Goal: Check status: Check status

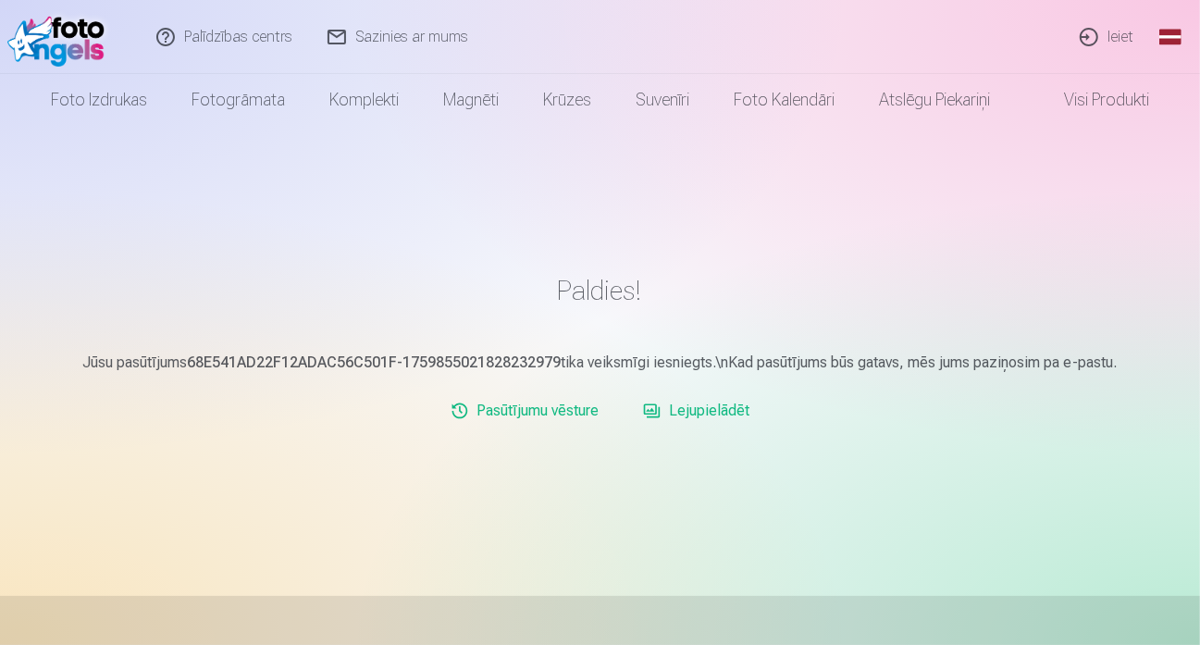
click at [1120, 36] on link "Ieiet" at bounding box center [1107, 37] width 89 height 74
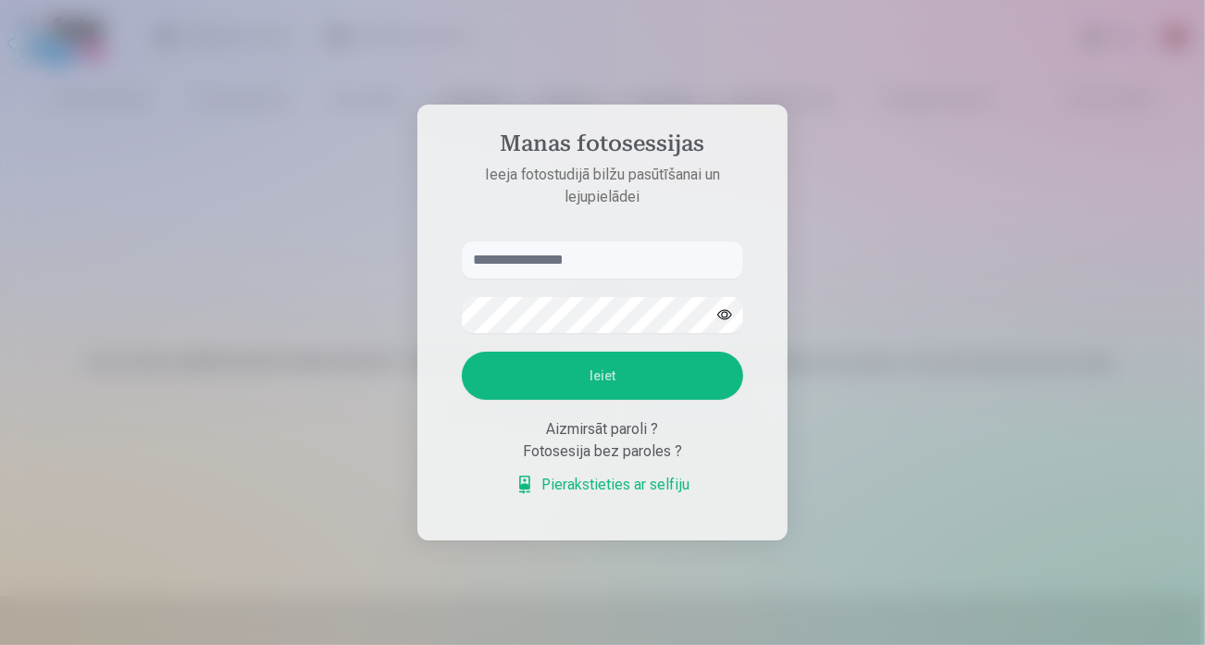
type input "**********"
click at [627, 382] on button "Ieiet" at bounding box center [602, 376] width 281 height 48
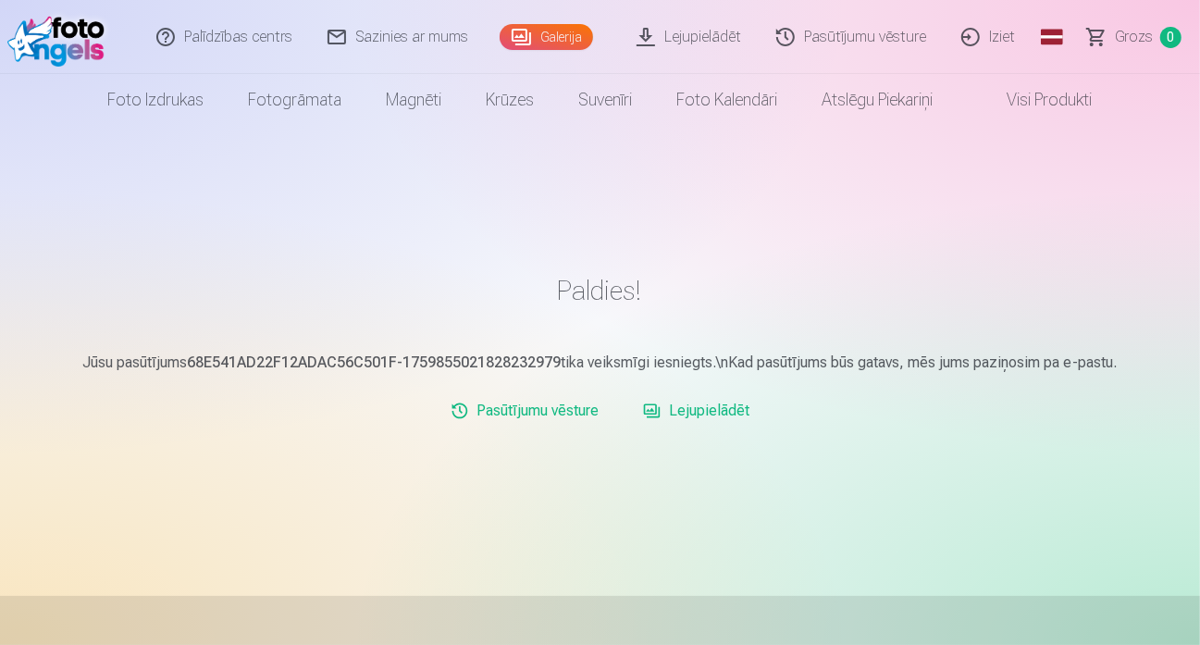
click at [561, 39] on link "Galerija" at bounding box center [546, 37] width 93 height 26
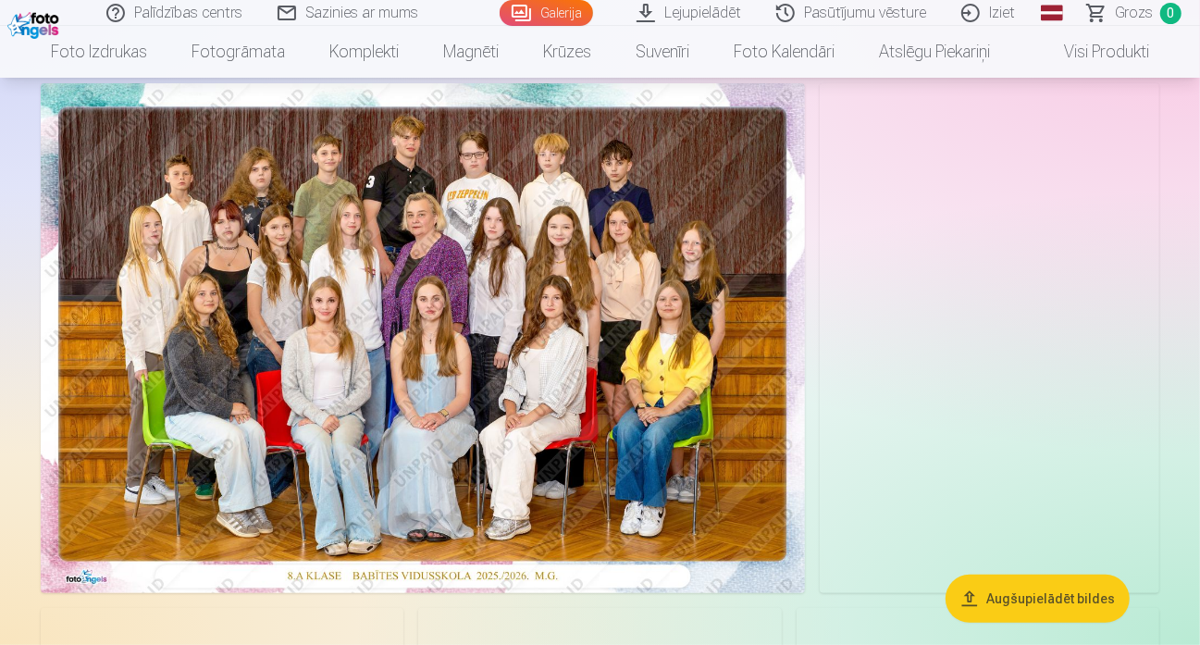
scroll to position [93, 0]
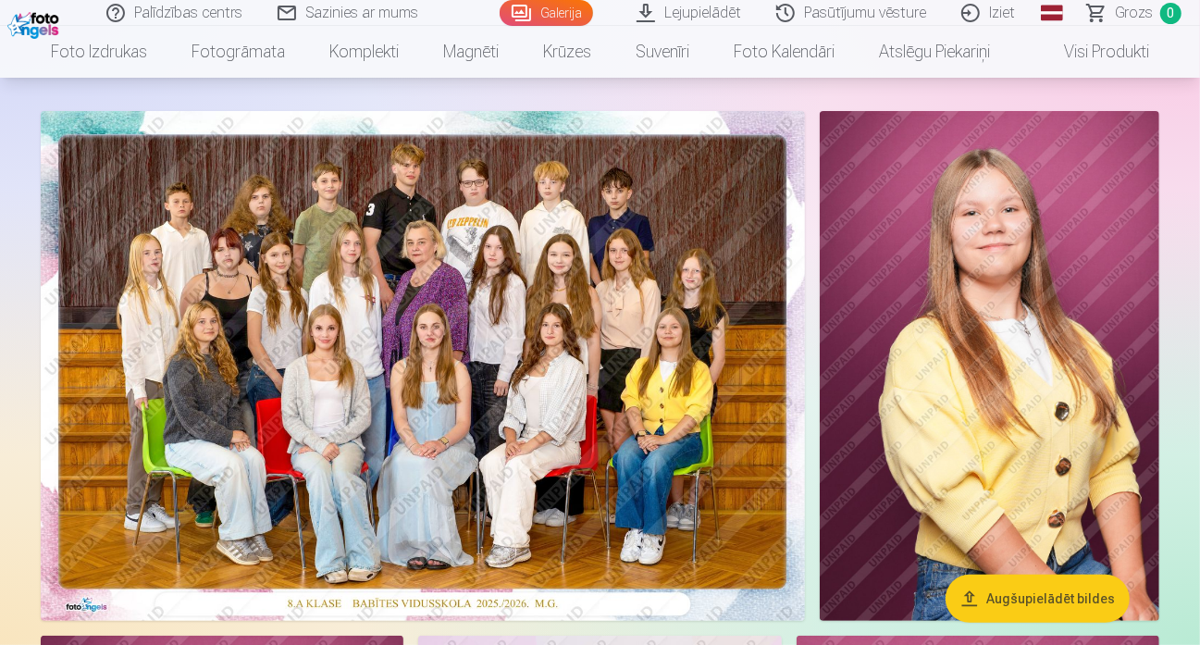
click at [680, 357] on img at bounding box center [423, 366] width 764 height 510
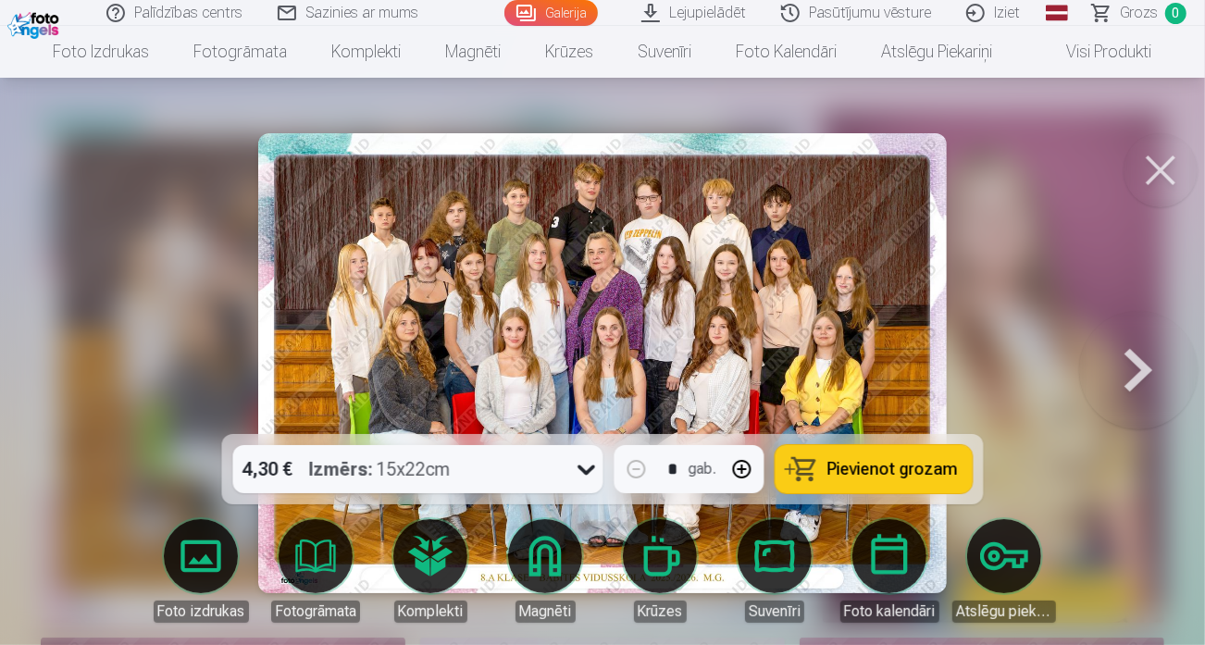
click at [686, 328] on img at bounding box center [602, 363] width 689 height 460
click at [1157, 163] on button at bounding box center [1160, 170] width 74 height 74
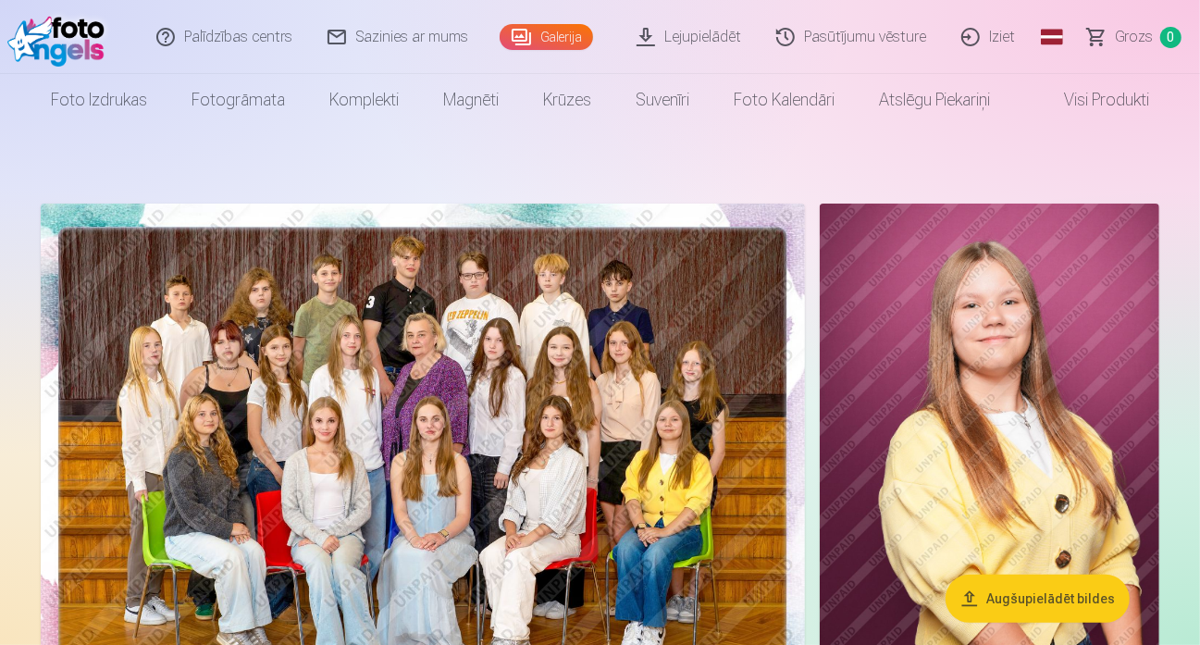
click at [893, 40] on link "Pasūtījumu vēsture" at bounding box center [852, 37] width 185 height 74
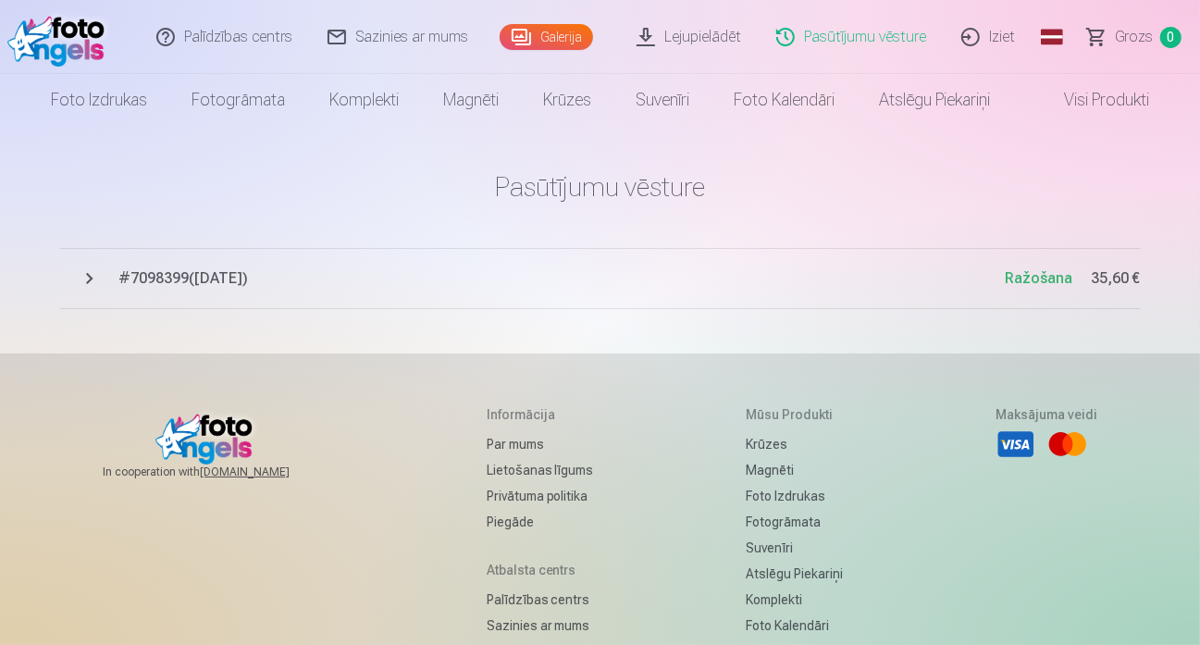
click at [185, 284] on span "# 7098399 ( 7.10.2025 )" at bounding box center [562, 278] width 886 height 22
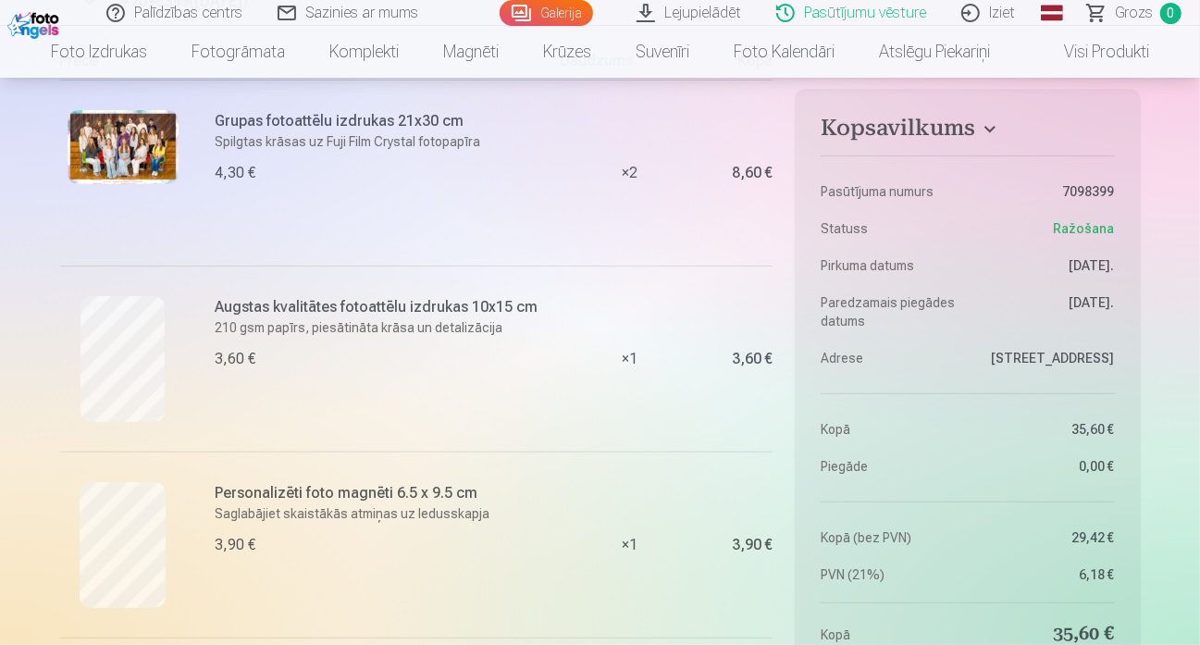
scroll to position [370, 0]
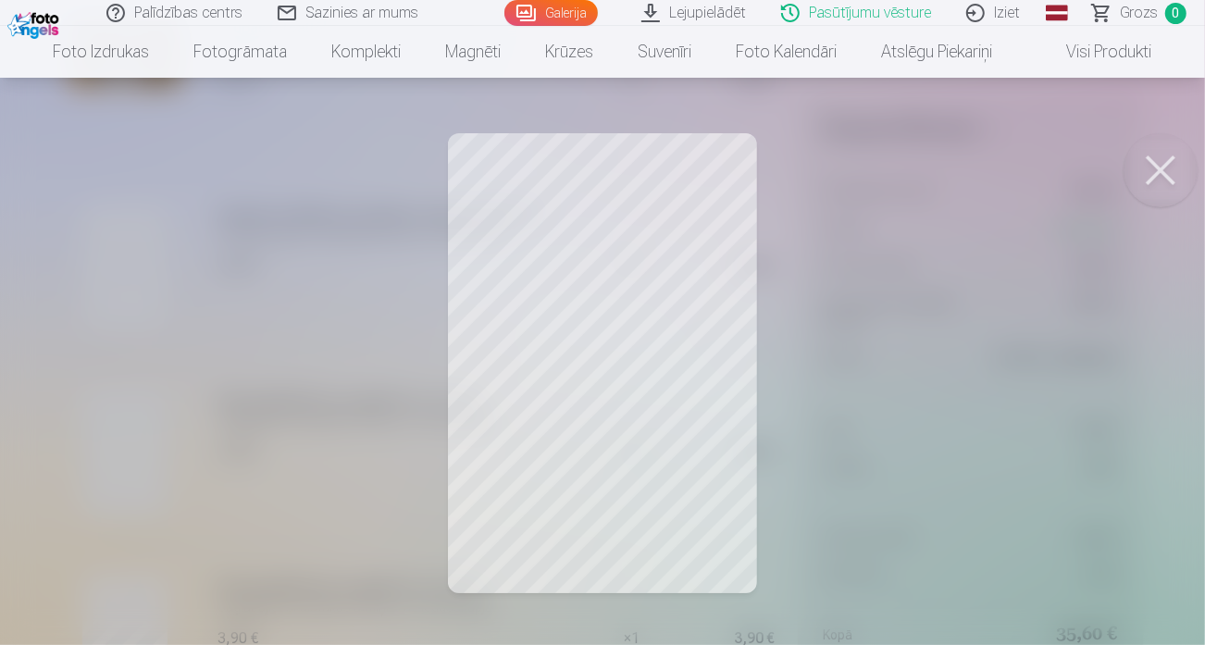
click at [1157, 180] on button at bounding box center [1160, 170] width 74 height 74
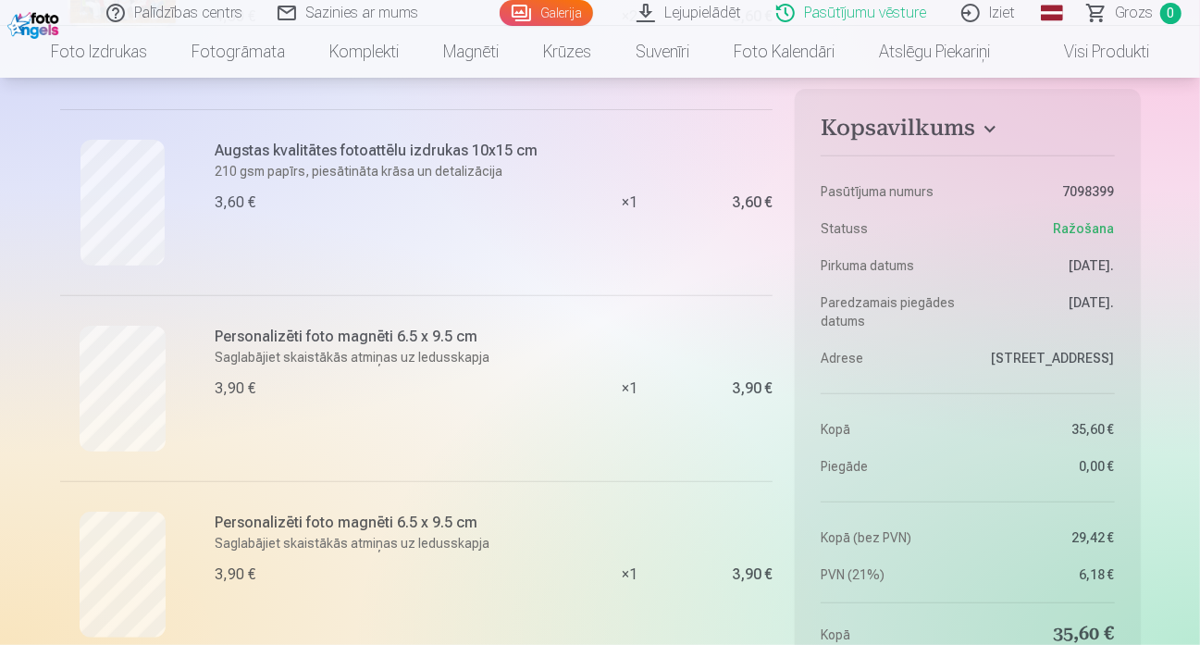
scroll to position [463, 0]
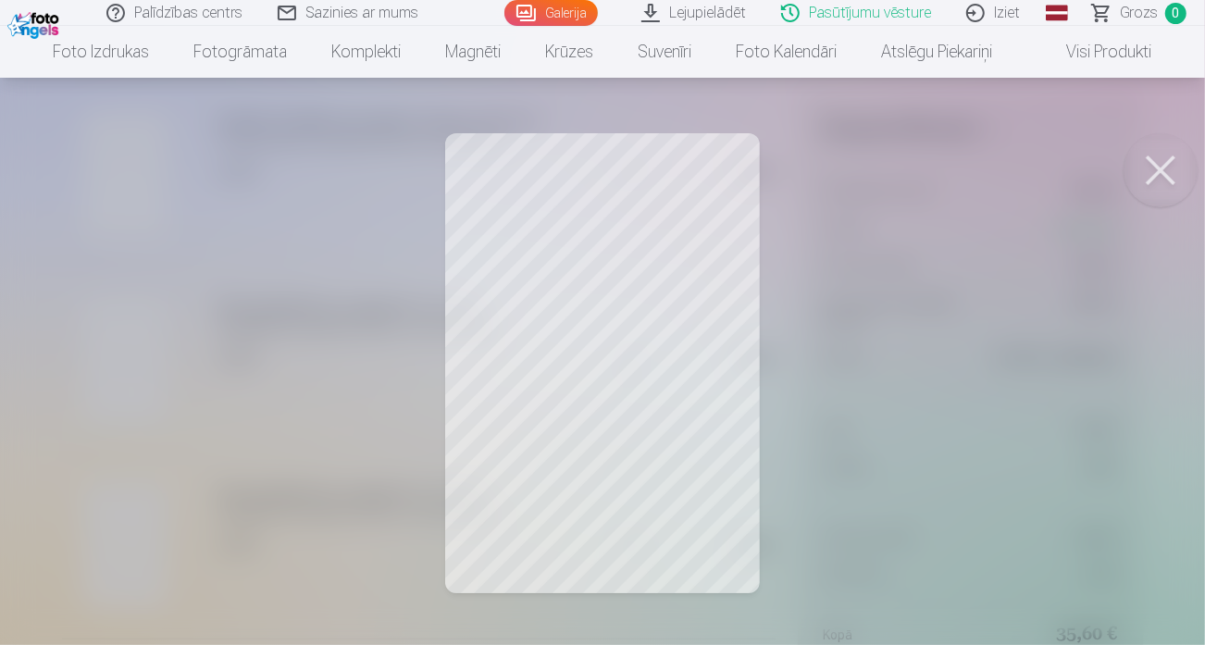
click at [1163, 172] on button at bounding box center [1160, 170] width 74 height 74
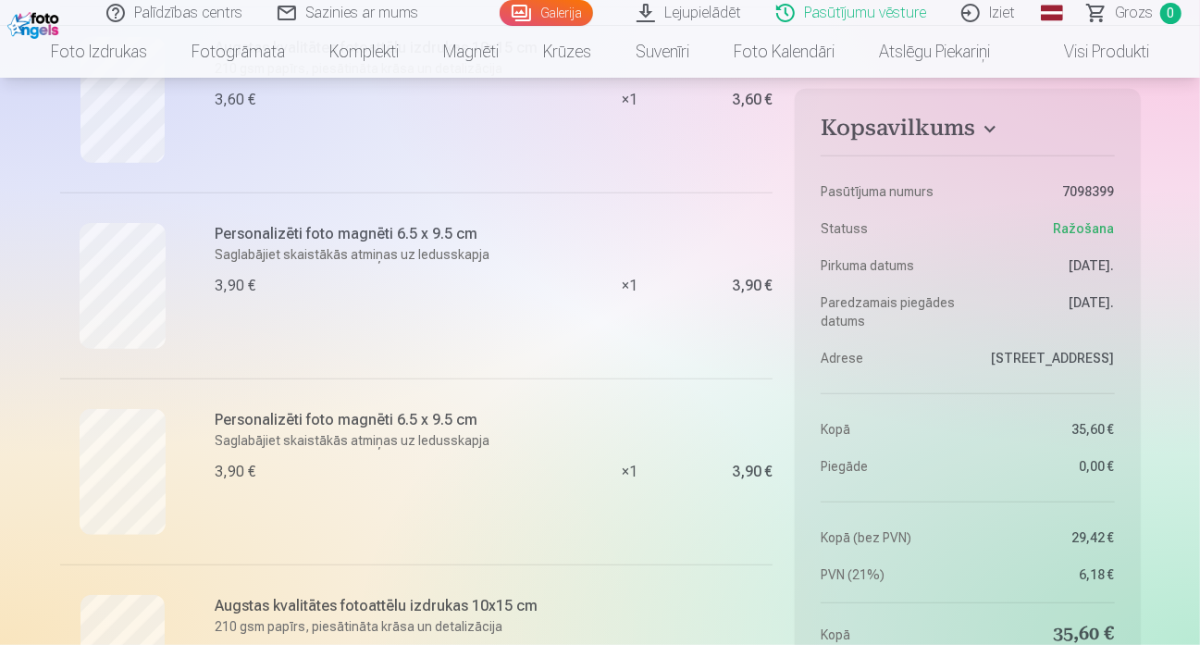
scroll to position [555, 0]
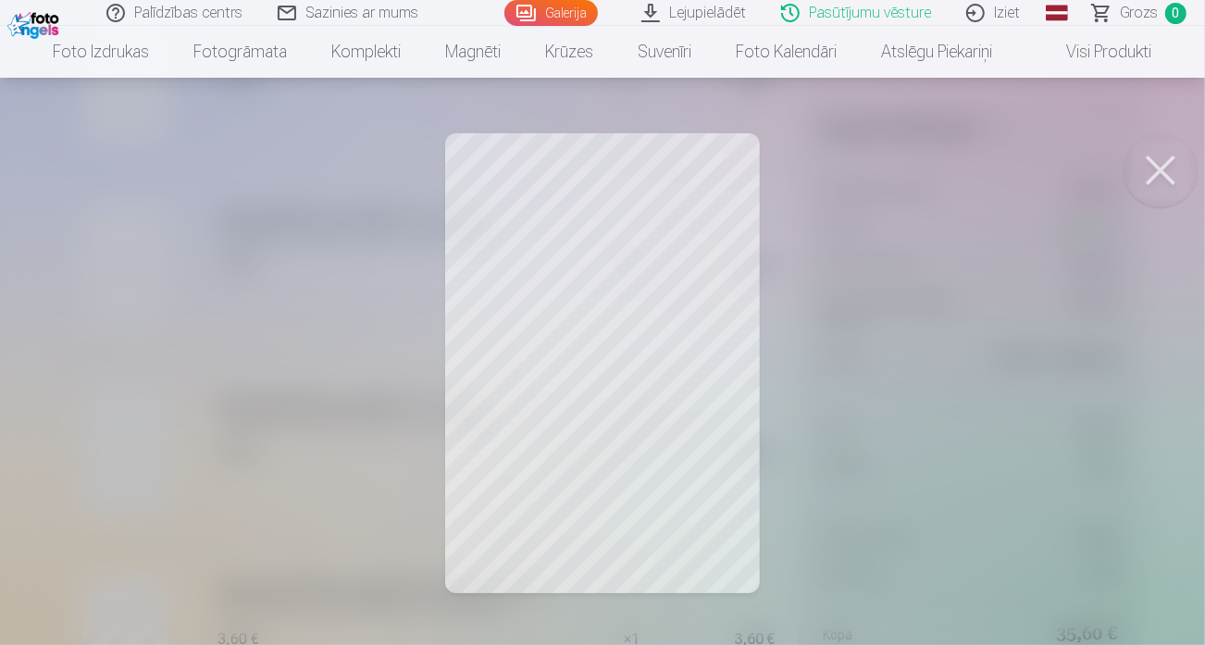
click at [1158, 162] on button at bounding box center [1160, 170] width 74 height 74
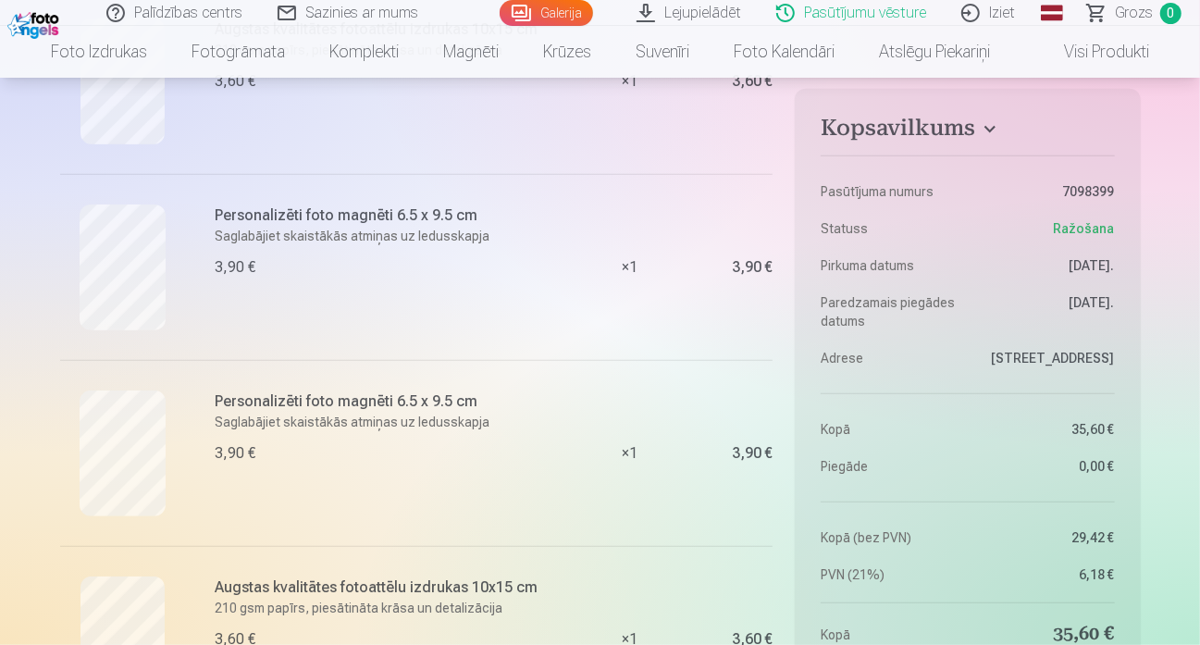
scroll to position [740, 0]
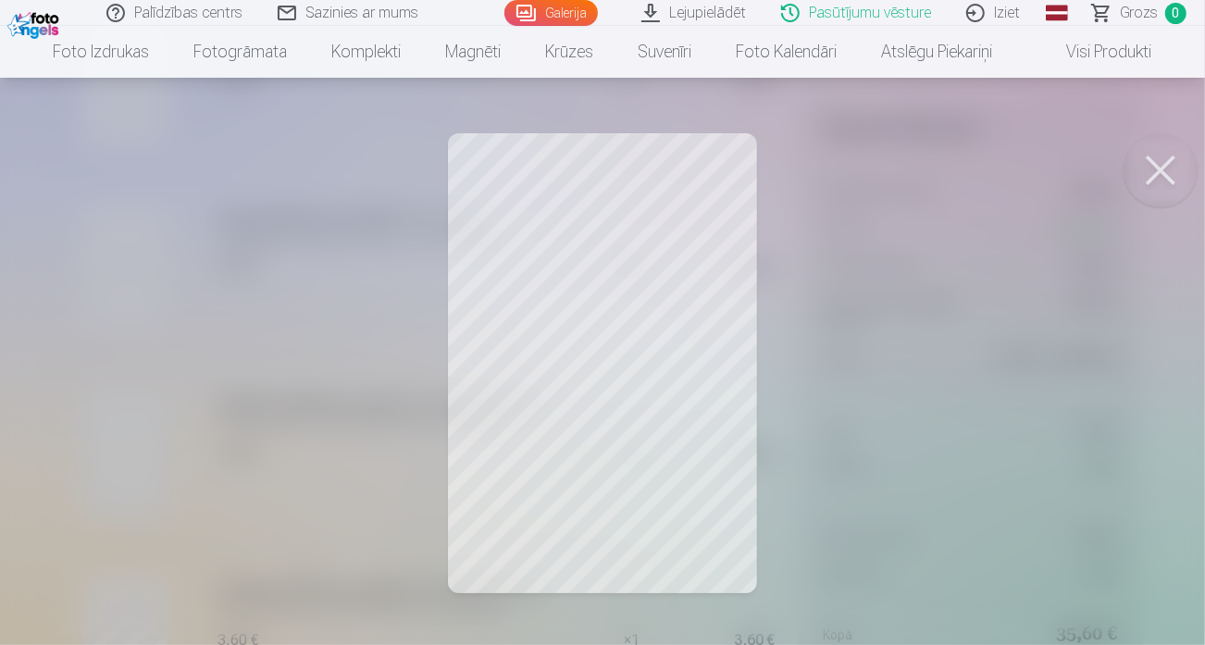
click at [1153, 160] on button at bounding box center [1160, 170] width 74 height 74
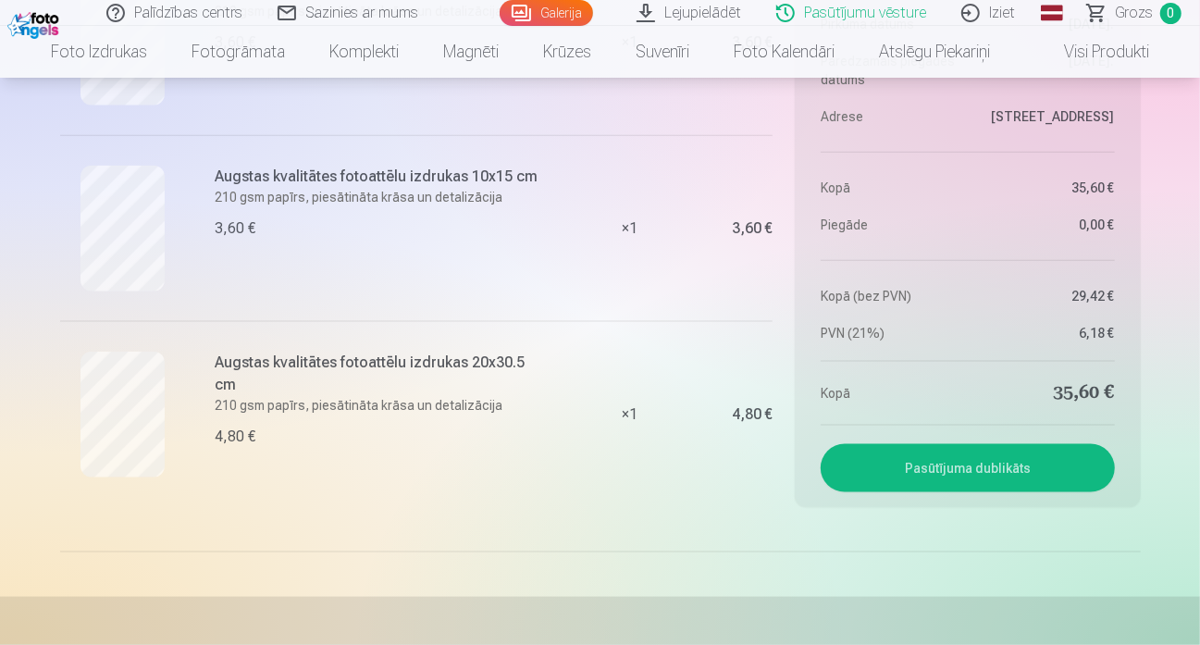
scroll to position [1388, 0]
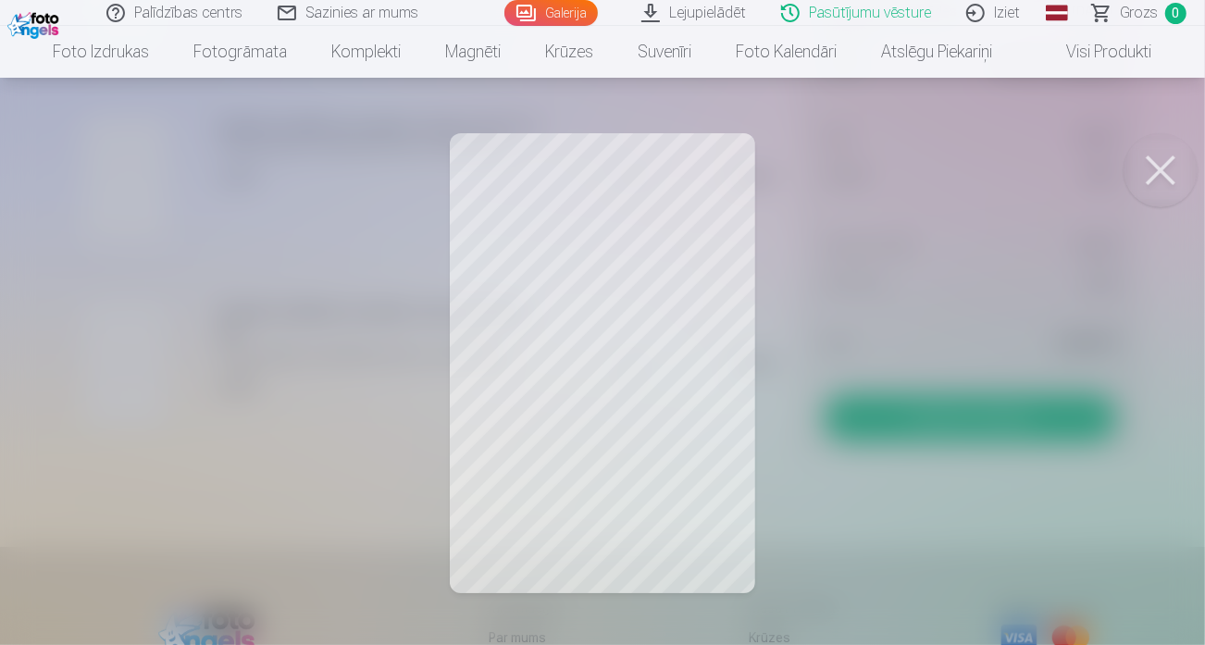
click at [1167, 181] on button at bounding box center [1160, 170] width 74 height 74
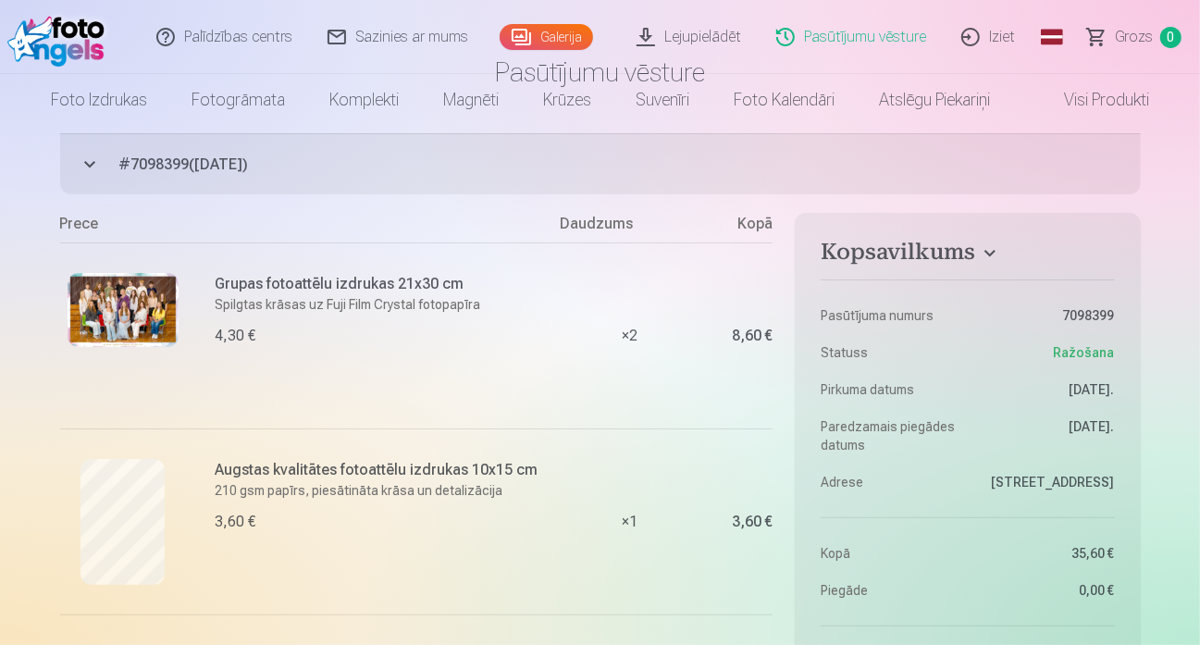
scroll to position [0, 0]
